Goal: Task Accomplishment & Management: Use online tool/utility

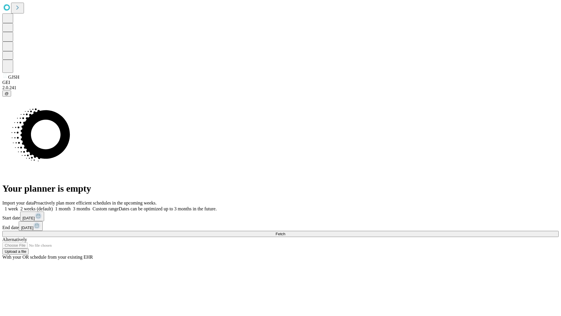
click at [285, 231] on span "Fetch" at bounding box center [281, 233] width 10 height 4
